Goal: Check status: Check status

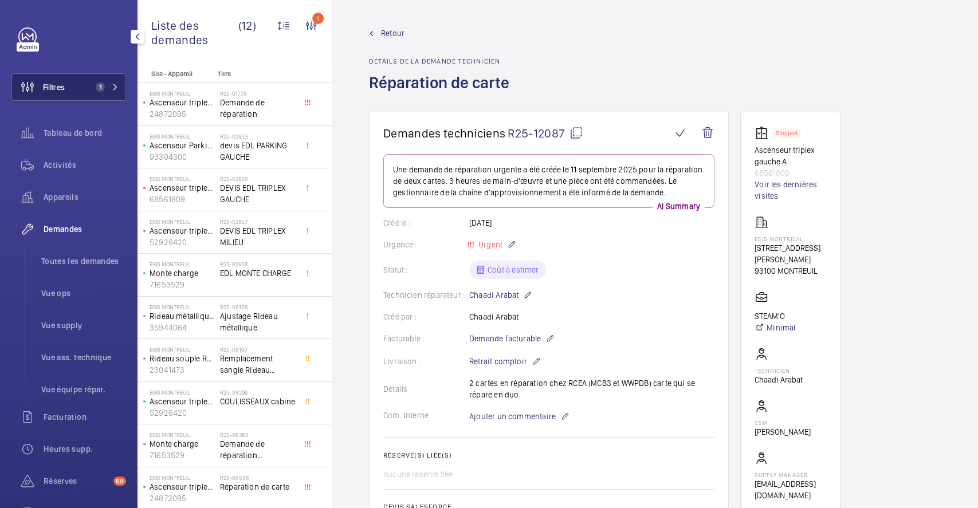
click at [80, 89] on button "Filtres 1" at bounding box center [68, 87] width 115 height 28
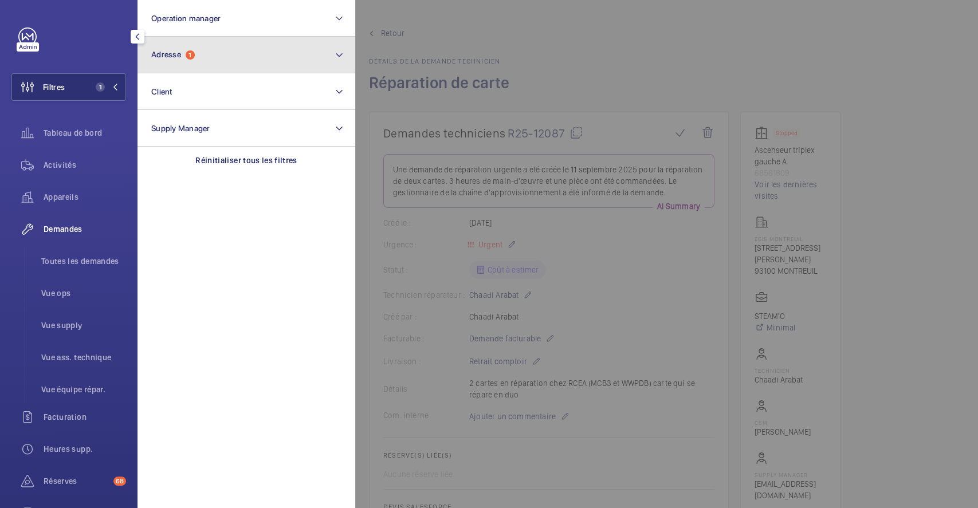
click at [261, 51] on button "Adresse 1" at bounding box center [247, 55] width 218 height 37
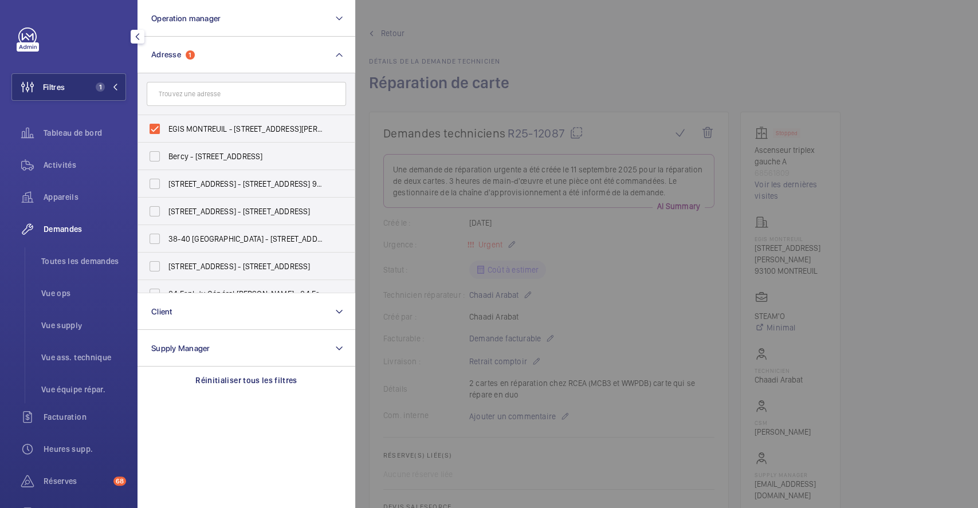
drag, startPoint x: 699, startPoint y: 28, endPoint x: 686, endPoint y: 46, distance: 23.1
click at [705, 28] on div at bounding box center [844, 254] width 978 height 508
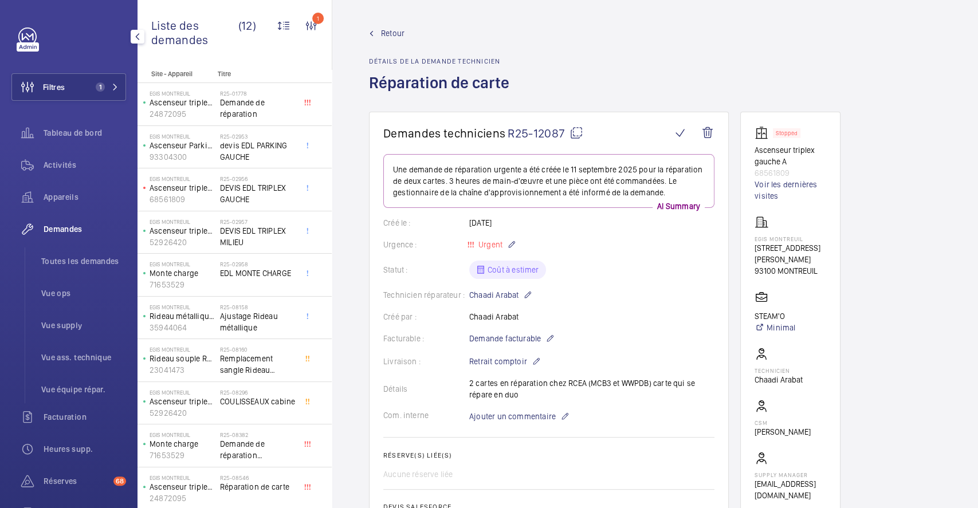
click at [393, 31] on span "Retour" at bounding box center [392, 33] width 23 height 11
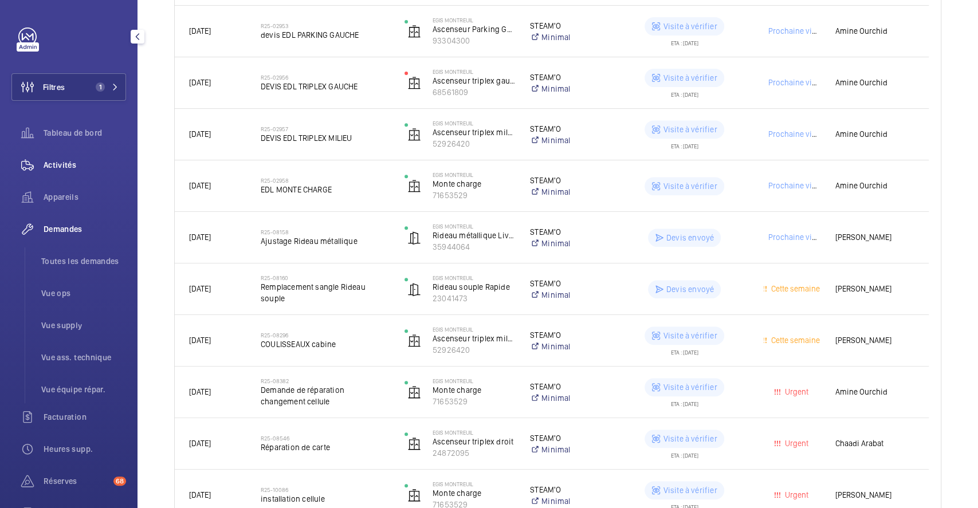
scroll to position [238, 0]
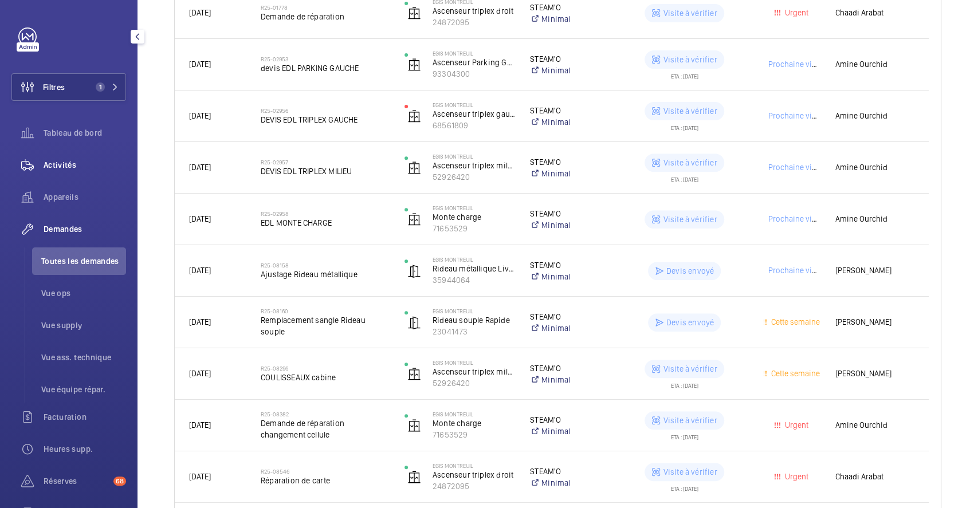
click at [51, 163] on span "Activités" at bounding box center [85, 164] width 83 height 11
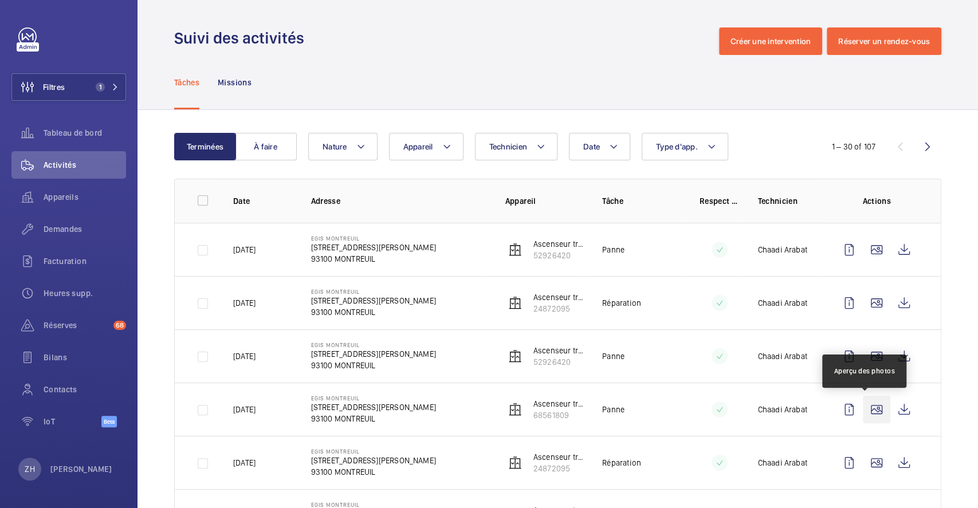
click at [865, 410] on wm-front-icon-button at bounding box center [877, 410] width 28 height 28
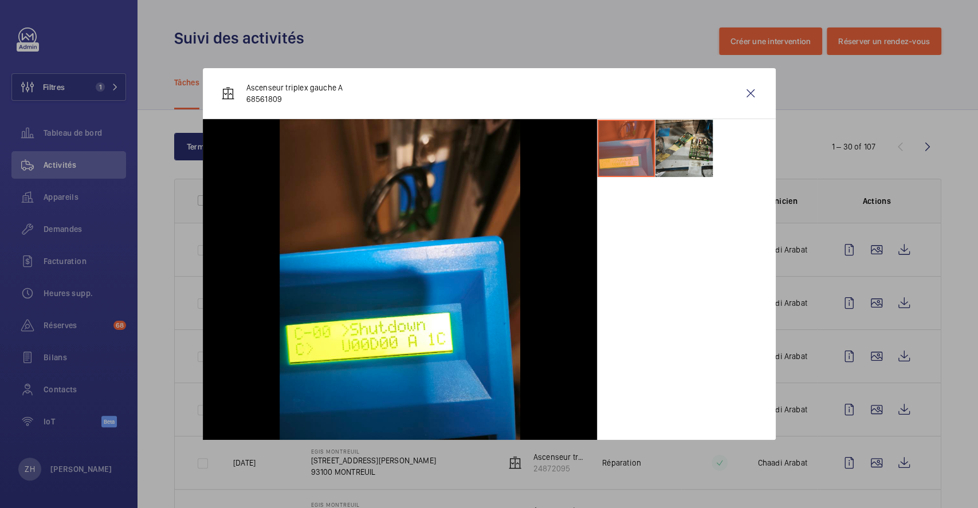
click at [683, 155] on li at bounding box center [684, 148] width 57 height 57
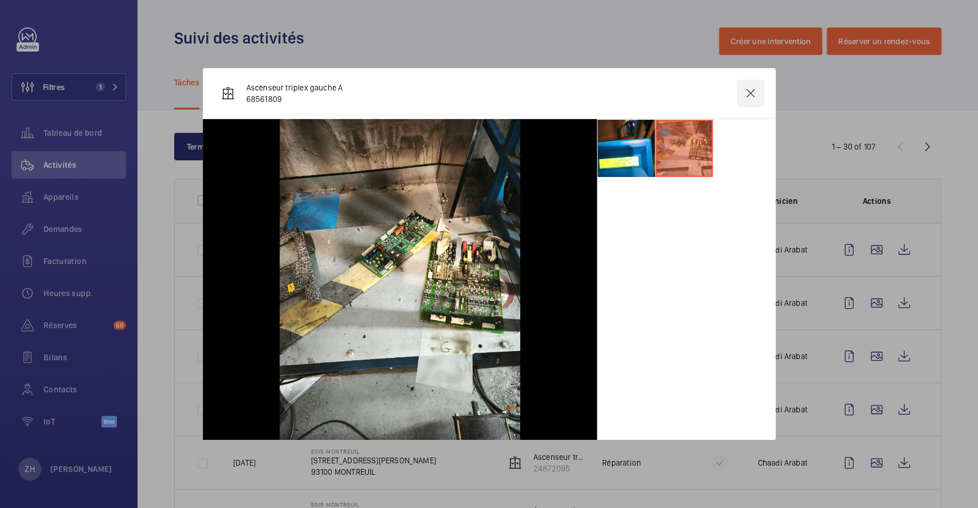
click at [751, 98] on wm-front-icon-button at bounding box center [751, 94] width 28 height 28
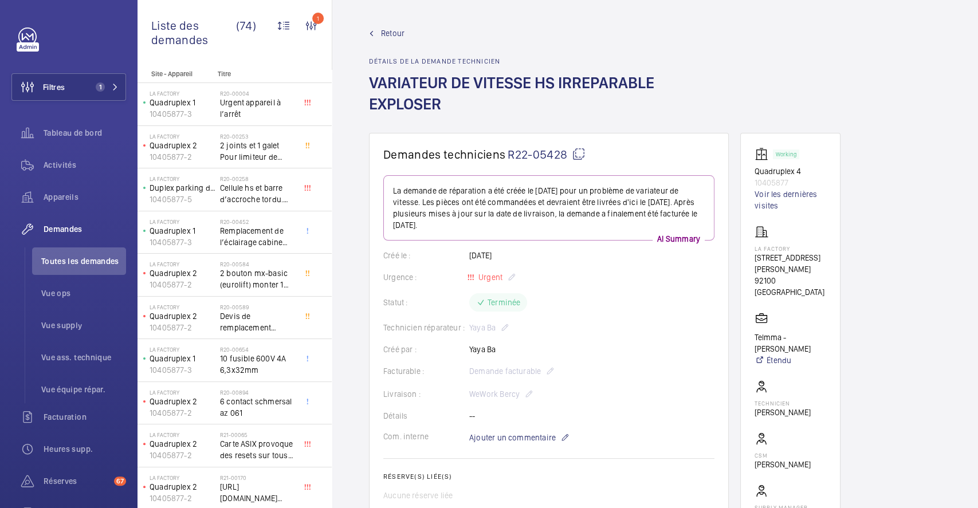
scroll to position [382, 0]
